Goal: Navigation & Orientation: Find specific page/section

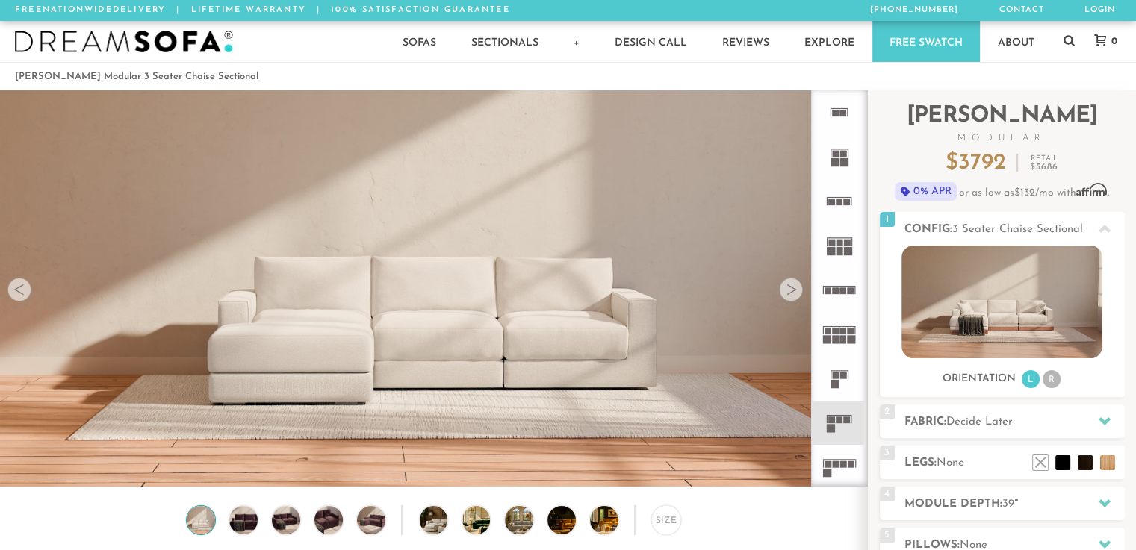
scroll to position [16612, 1124]
click at [801, 291] on div at bounding box center [791, 290] width 24 height 24
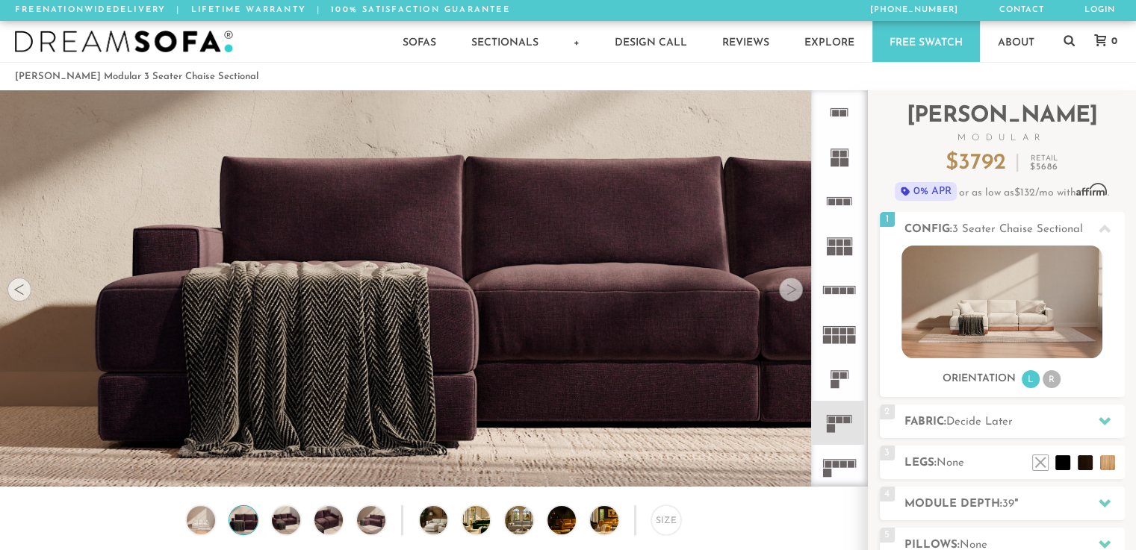
click at [801, 291] on div at bounding box center [791, 290] width 24 height 24
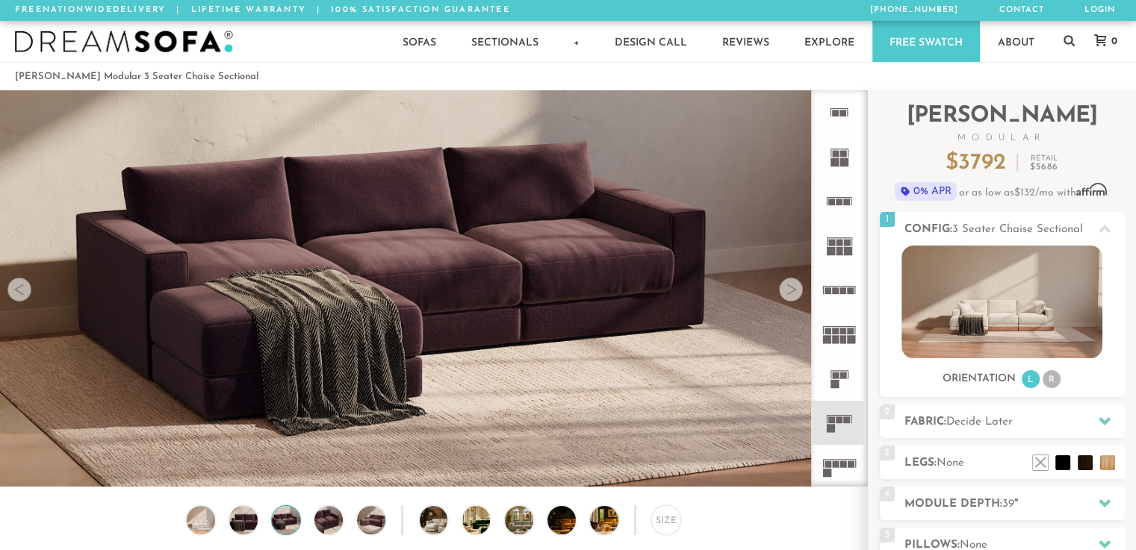
click at [801, 291] on div at bounding box center [791, 290] width 24 height 24
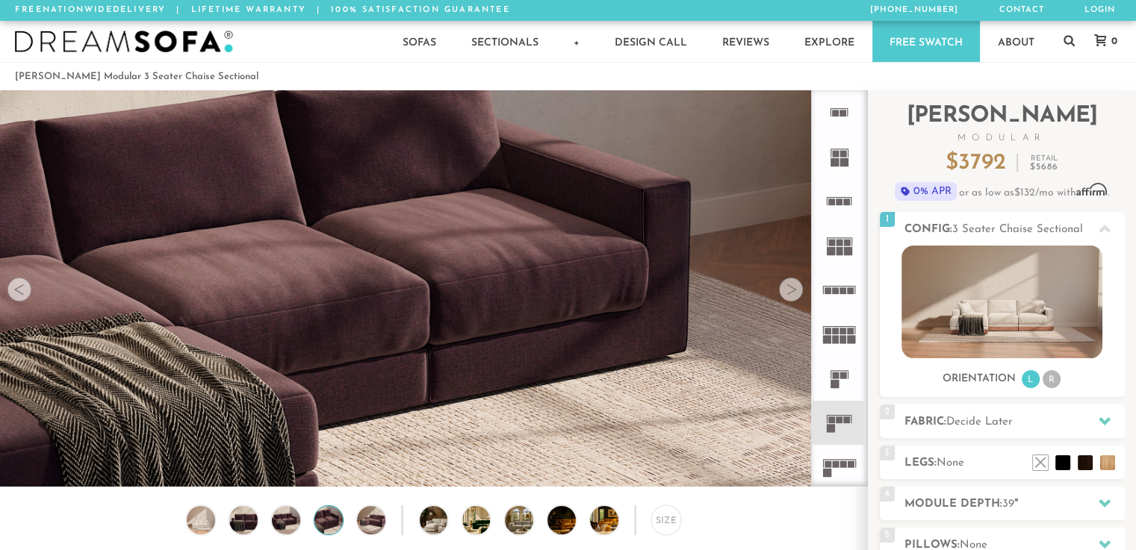
click at [801, 291] on div at bounding box center [791, 290] width 24 height 24
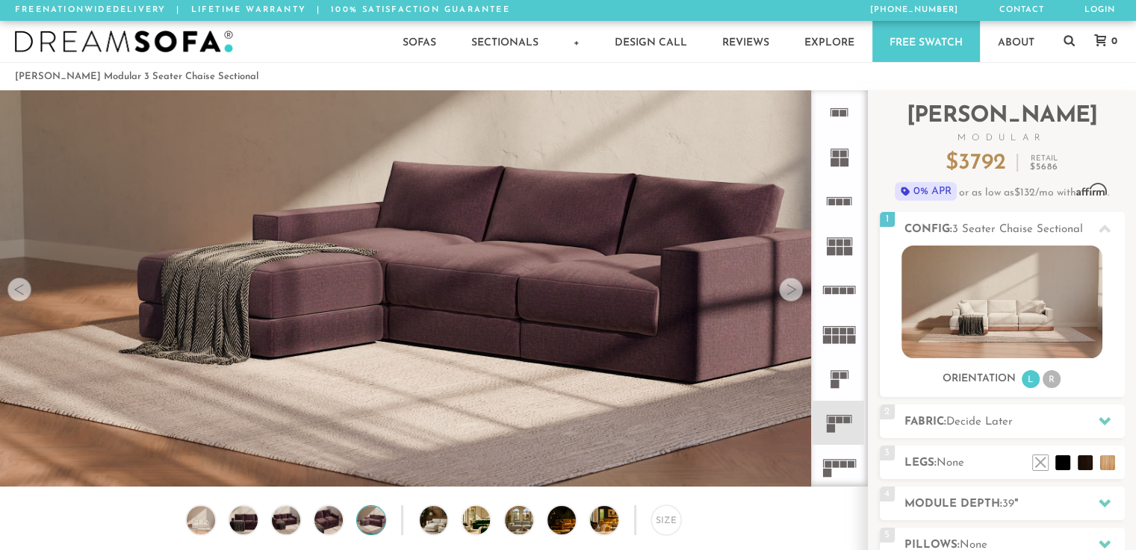
click at [801, 291] on div at bounding box center [791, 290] width 24 height 24
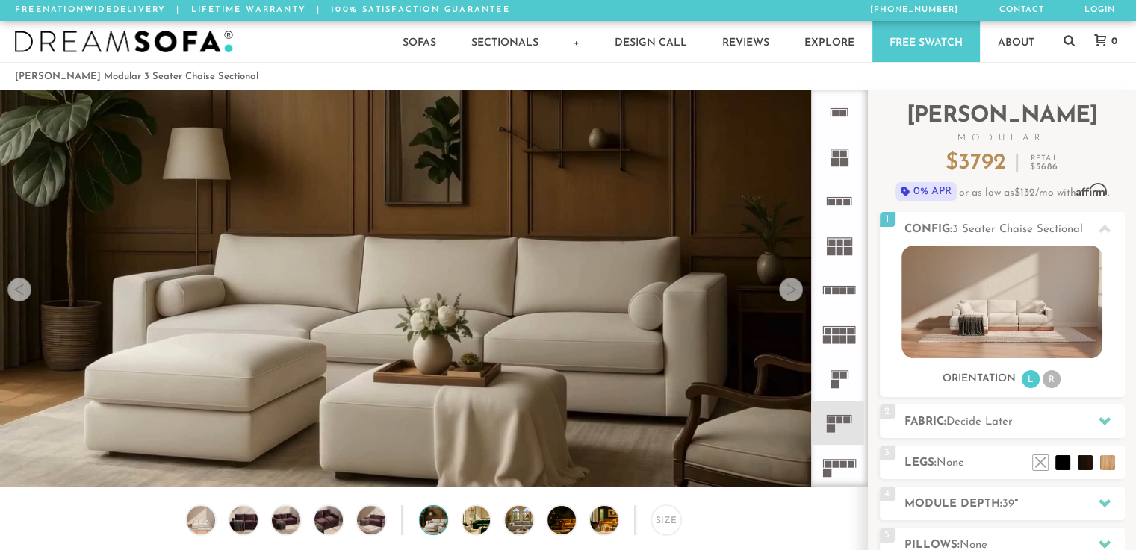
click at [801, 291] on div at bounding box center [791, 290] width 24 height 24
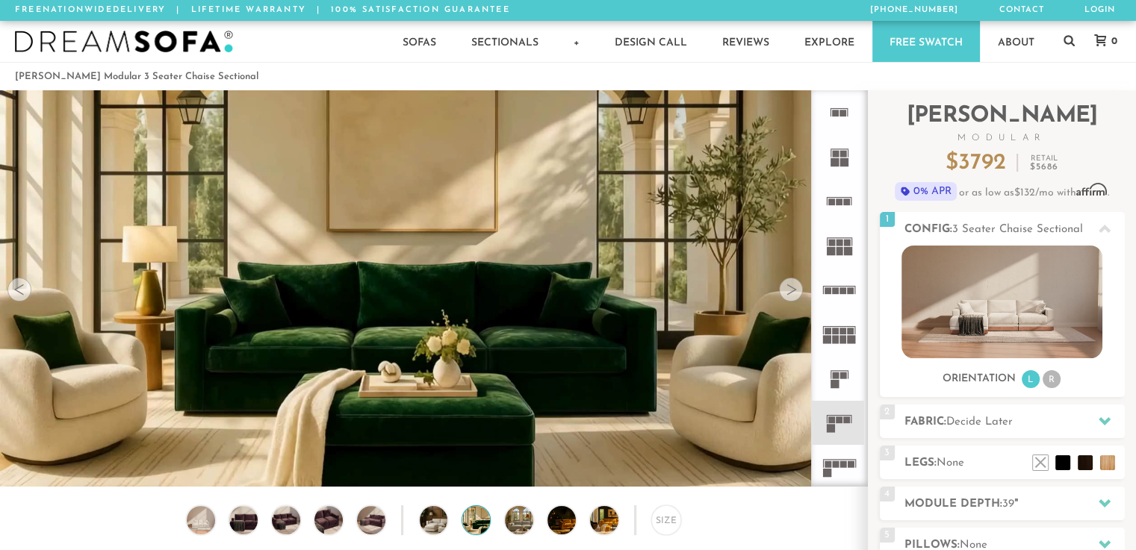
click at [801, 291] on div at bounding box center [791, 290] width 24 height 24
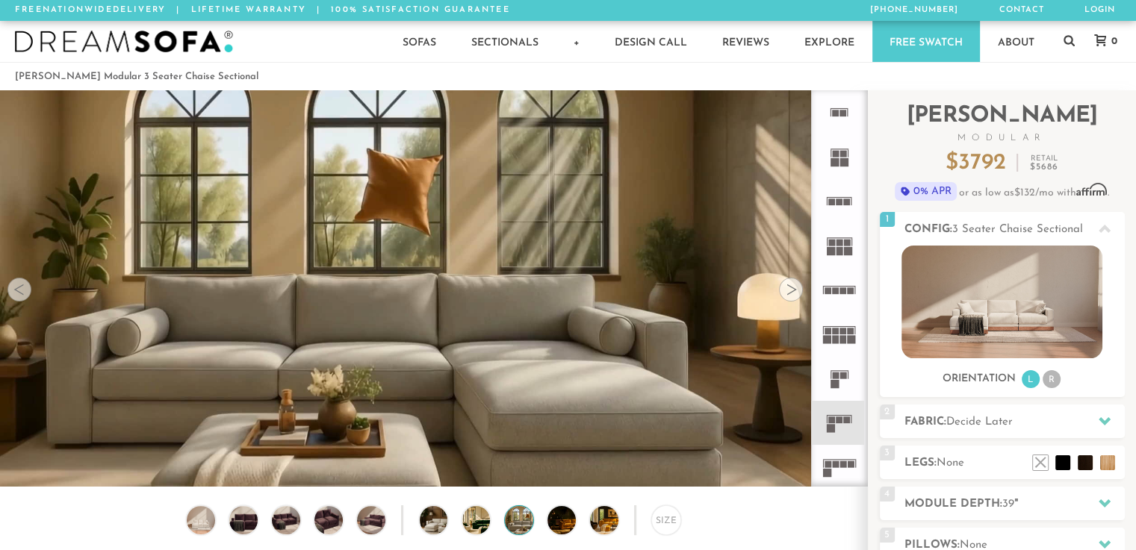
click at [801, 291] on div at bounding box center [791, 290] width 24 height 24
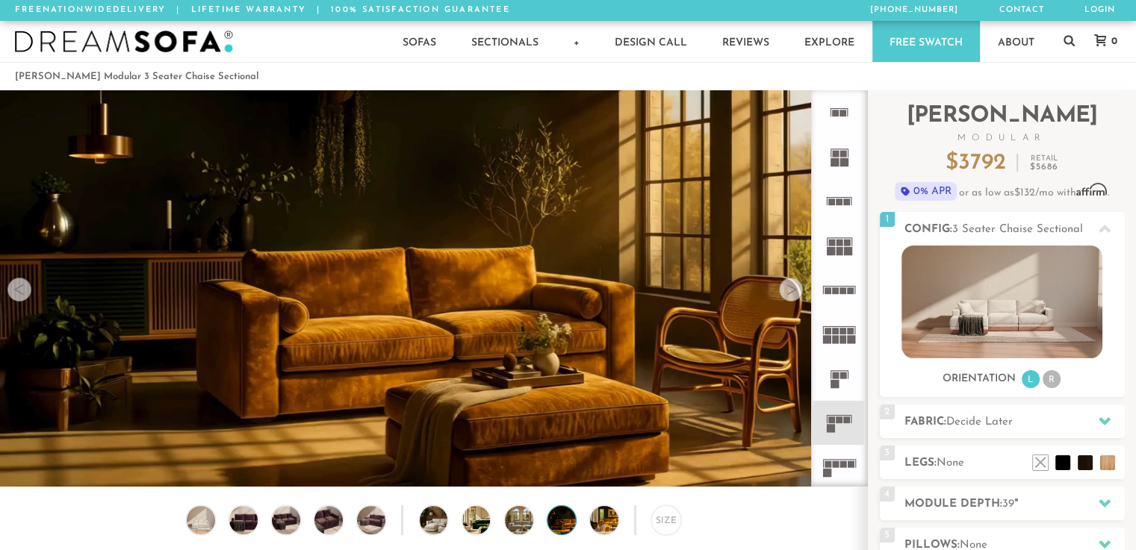
click at [801, 291] on div at bounding box center [791, 290] width 24 height 24
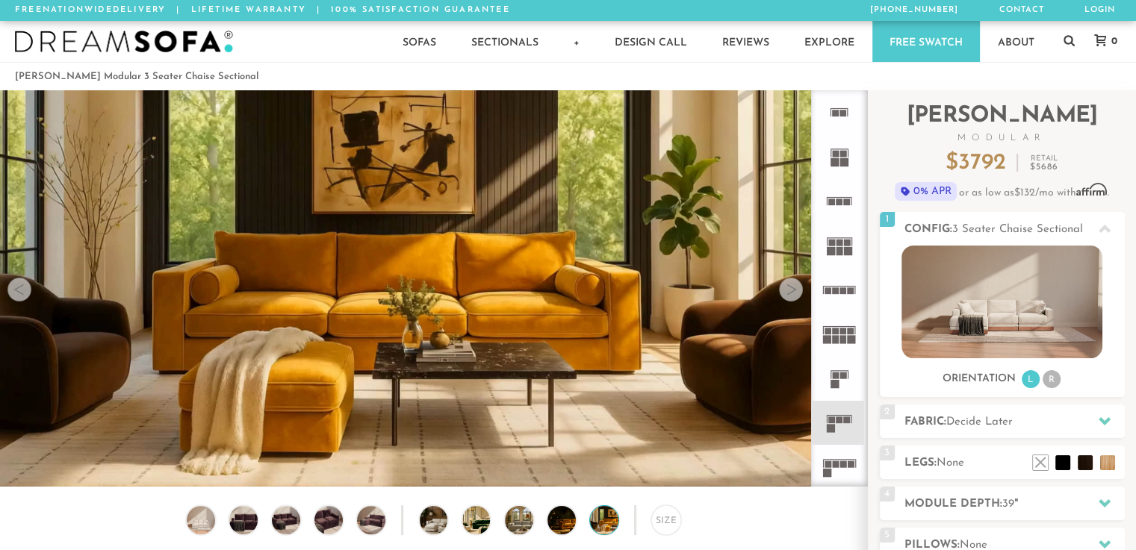
click at [801, 291] on div at bounding box center [791, 290] width 24 height 24
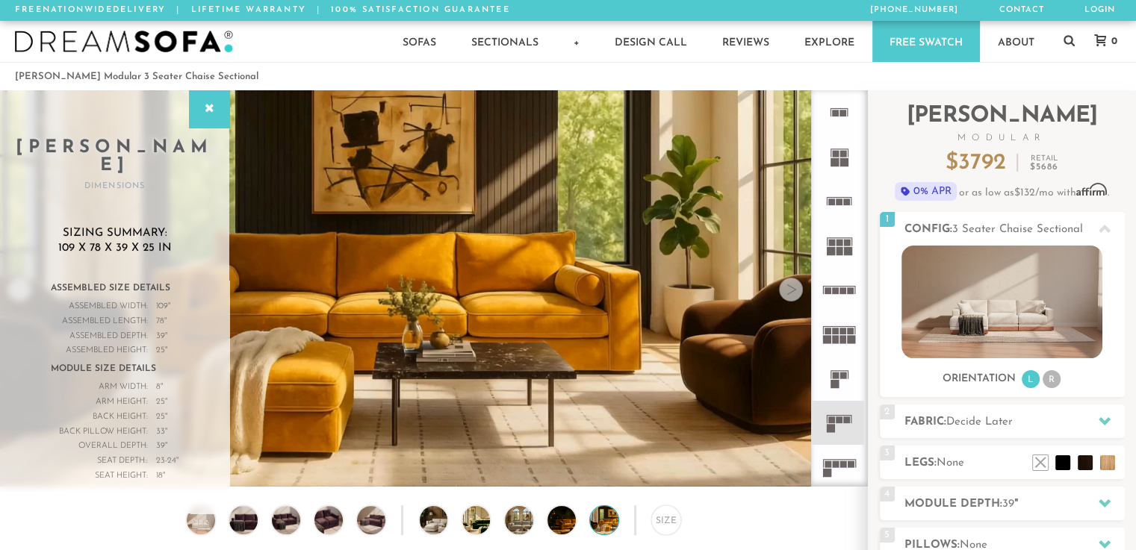
click at [801, 291] on div at bounding box center [791, 290] width 24 height 24
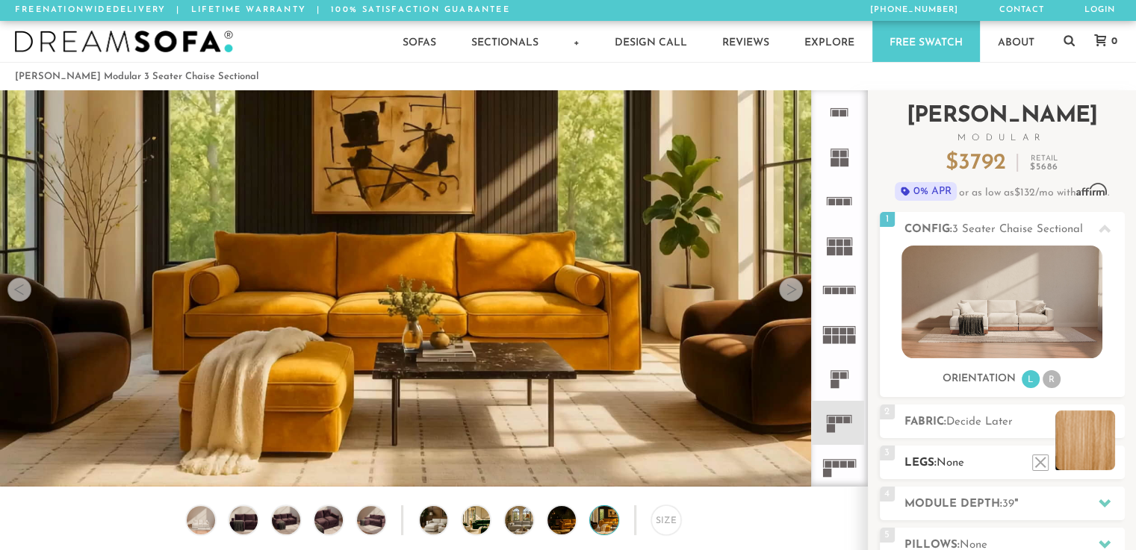
click at [1105, 458] on li at bounding box center [1085, 441] width 60 height 60
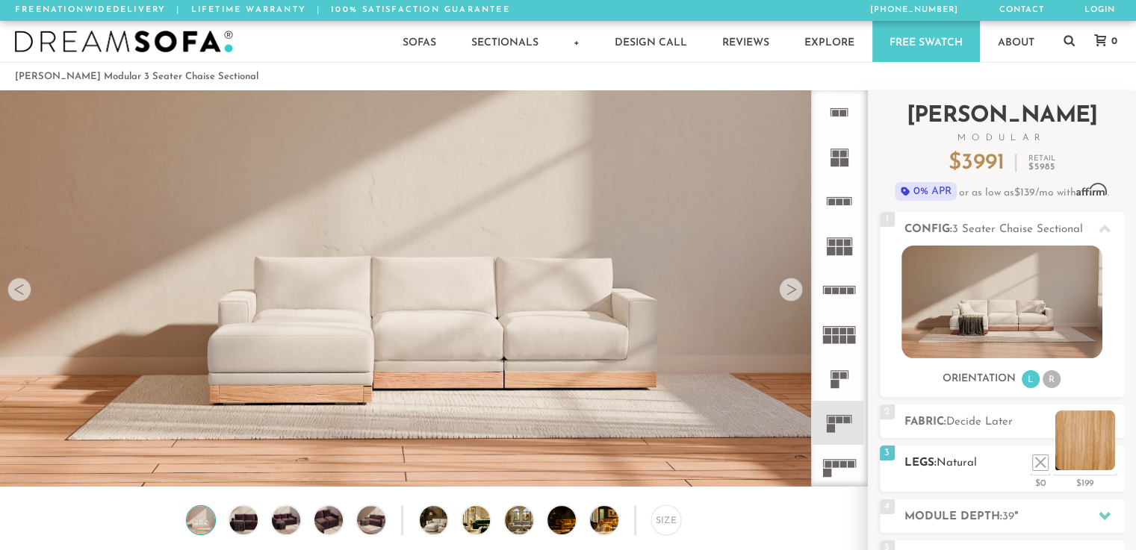
click at [1105, 458] on li at bounding box center [1085, 441] width 60 height 60
click at [1110, 464] on li at bounding box center [1085, 441] width 60 height 60
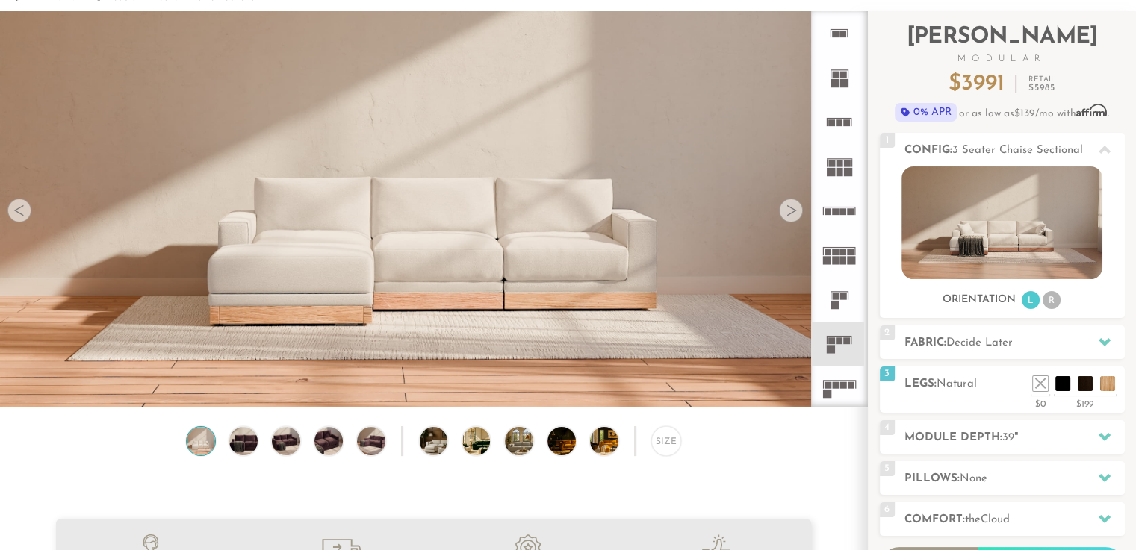
scroll to position [0, 0]
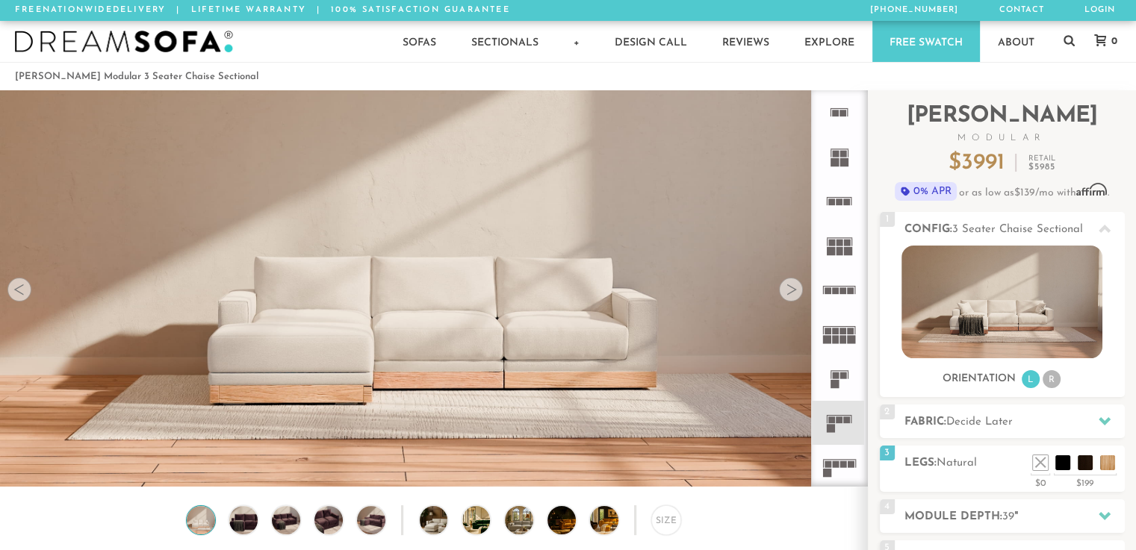
click at [793, 293] on div at bounding box center [791, 290] width 24 height 24
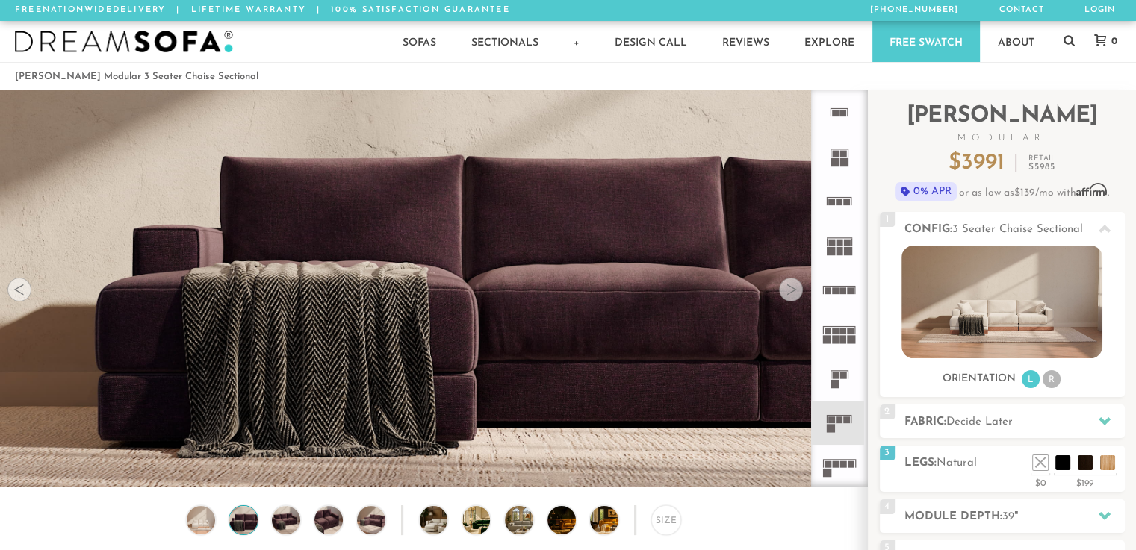
click at [793, 293] on div at bounding box center [791, 290] width 24 height 24
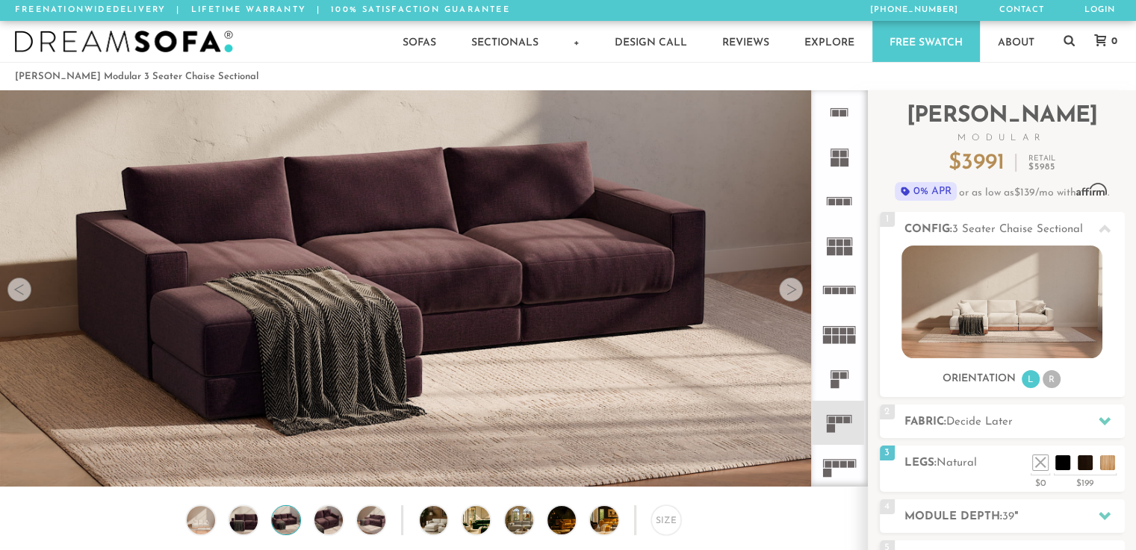
click at [793, 292] on div at bounding box center [791, 290] width 24 height 24
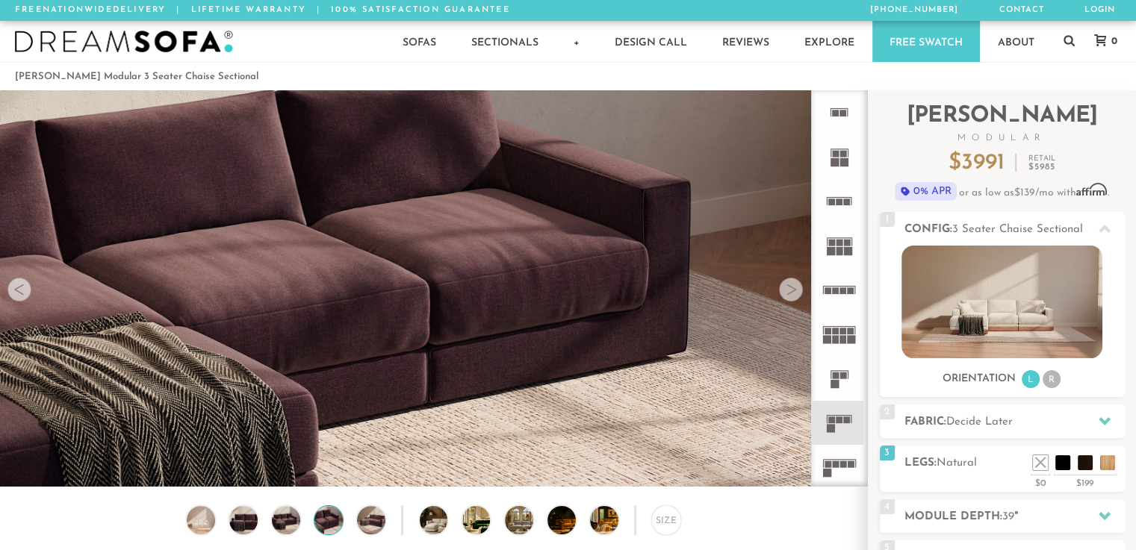
click at [793, 292] on div at bounding box center [791, 290] width 24 height 24
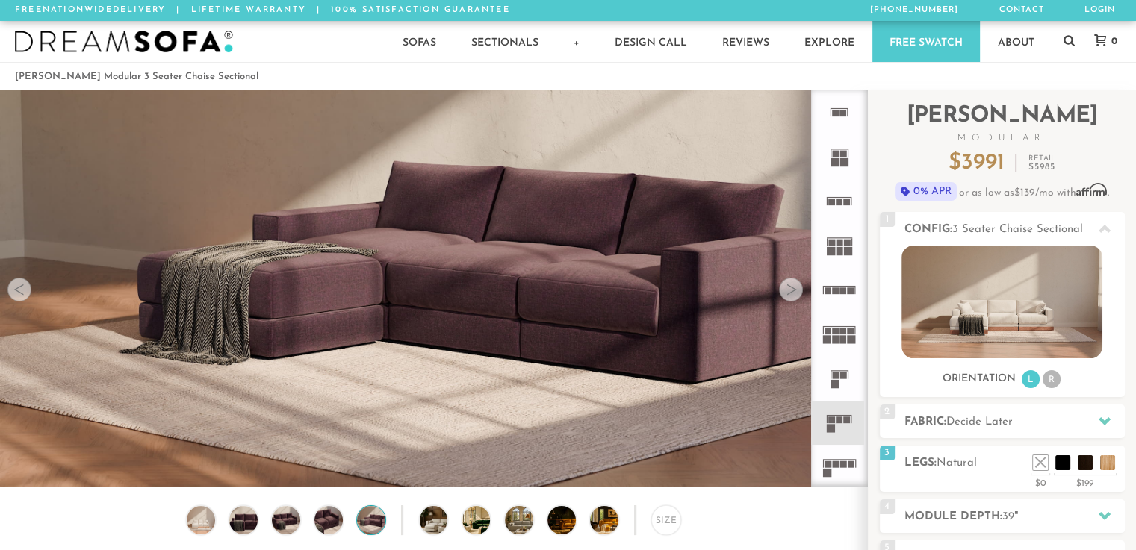
click at [793, 292] on div at bounding box center [791, 290] width 24 height 24
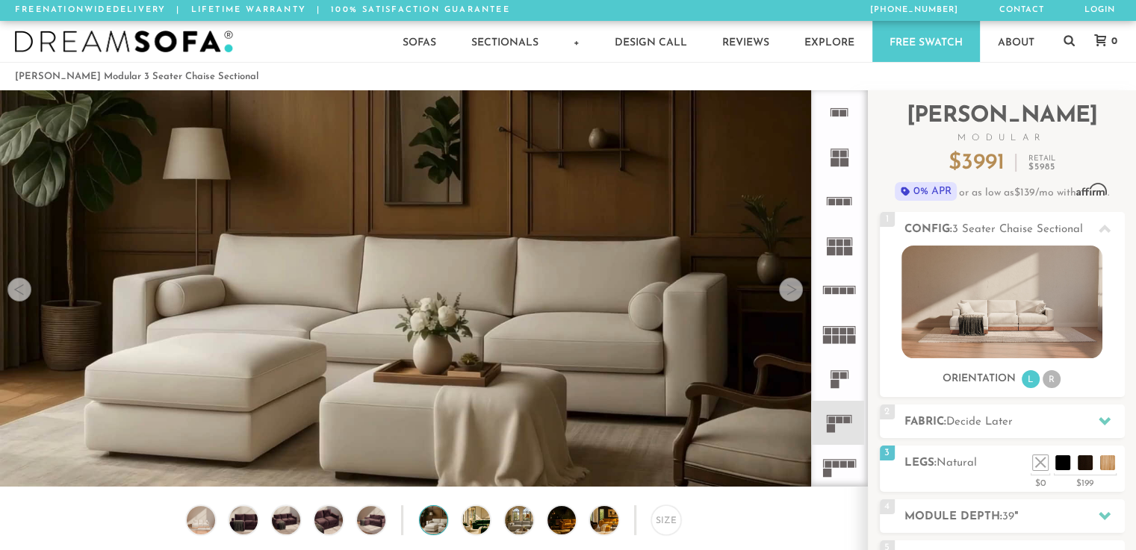
click at [793, 292] on div at bounding box center [791, 290] width 24 height 24
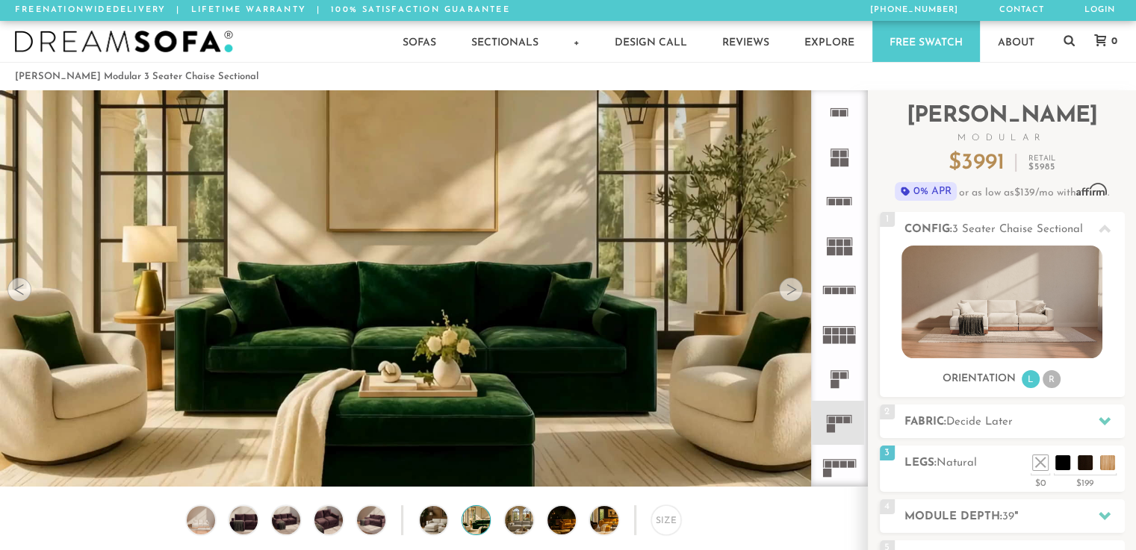
click at [793, 291] on div at bounding box center [791, 290] width 24 height 24
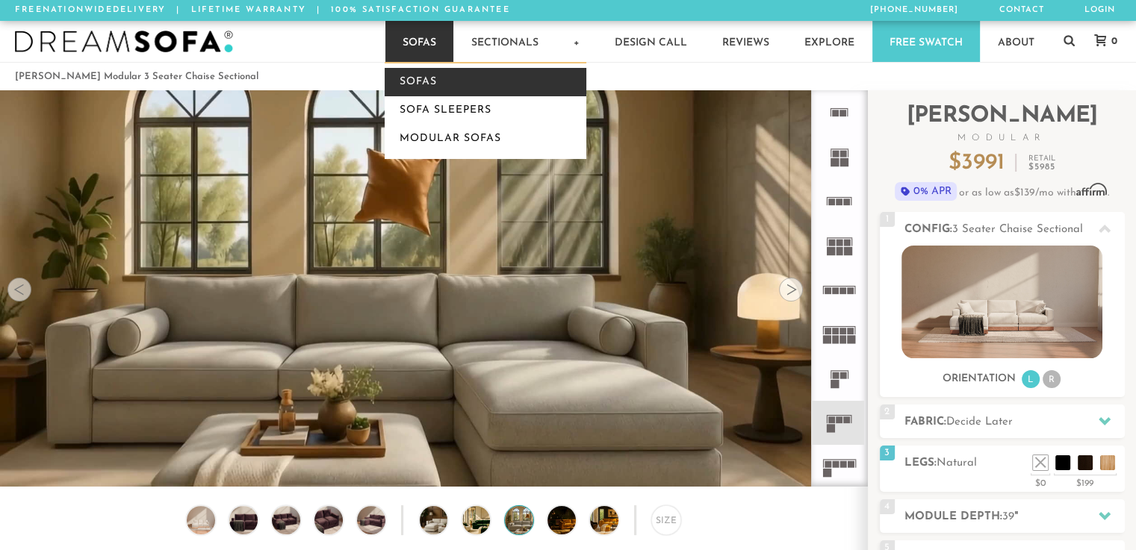
click at [428, 83] on link "Sofas" at bounding box center [486, 82] width 202 height 28
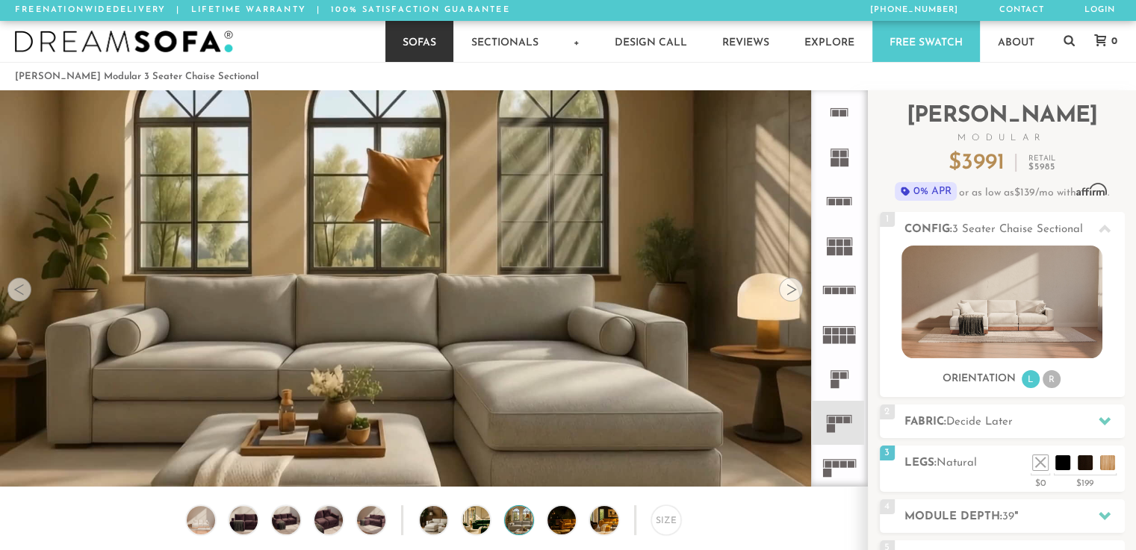
scroll to position [0, 1]
